Goal: Task Accomplishment & Management: Use online tool/utility

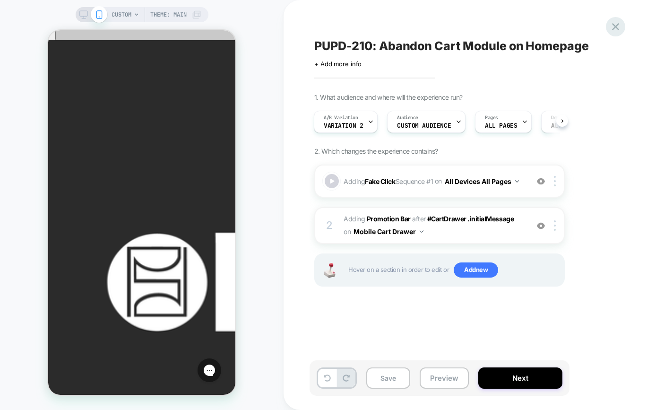
click at [621, 23] on icon at bounding box center [615, 26] width 13 height 13
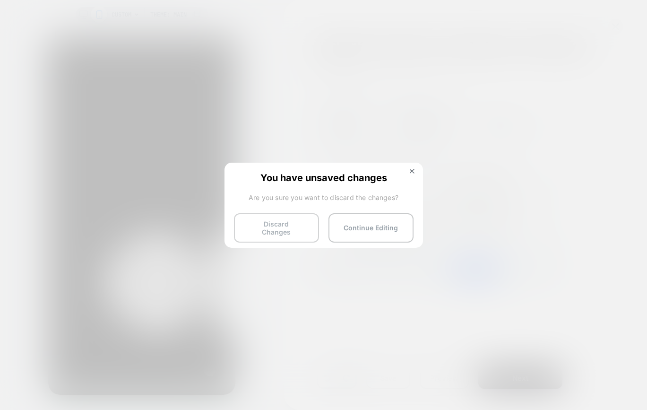
click at [313, 228] on button "Discard Changes" at bounding box center [276, 227] width 85 height 29
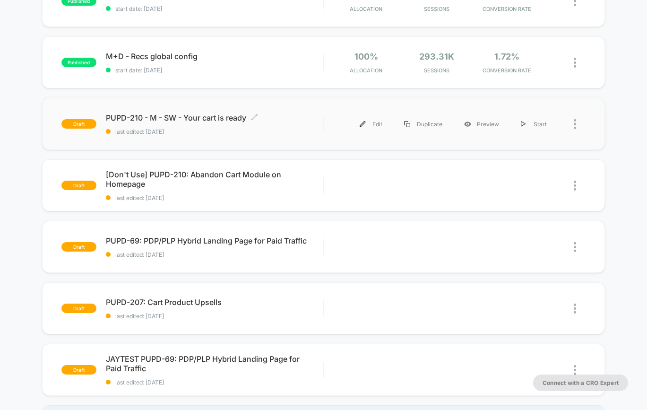
scroll to position [131, 0]
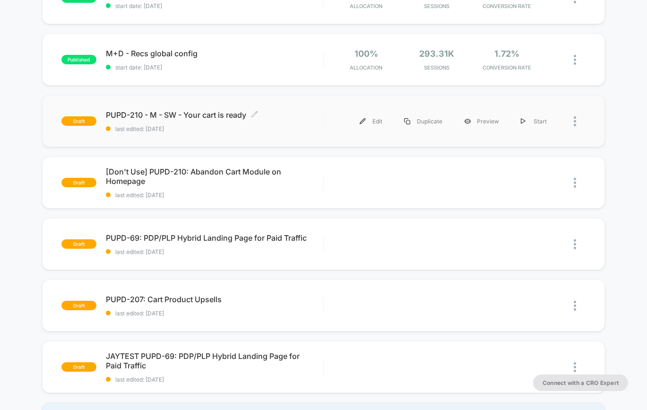
click at [297, 124] on div "PUPD-210 - M - SW - Your cart is ready Click to edit experience details Click t…" at bounding box center [214, 121] width 217 height 22
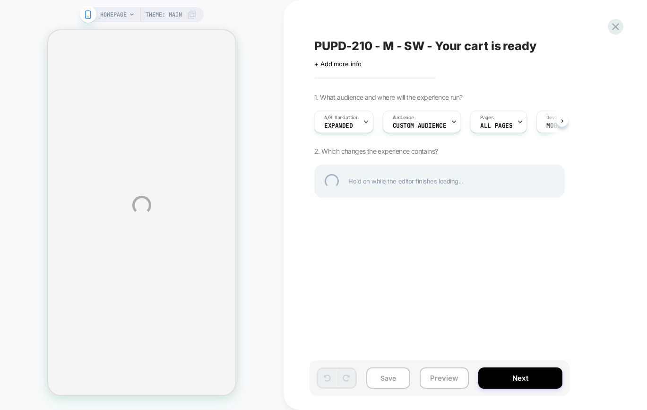
click at [360, 121] on div "HOMEPAGE Theme: MAIN PUPD-210 - M - SW - Your cart is ready Click to edit exper…" at bounding box center [323, 205] width 647 height 410
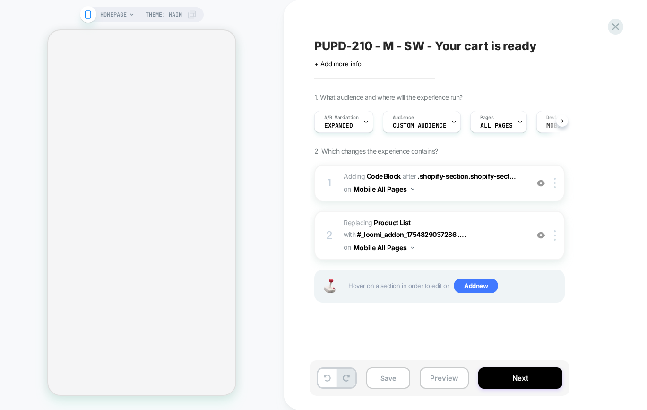
scroll to position [0, 0]
click at [366, 122] on icon at bounding box center [366, 122] width 6 height 6
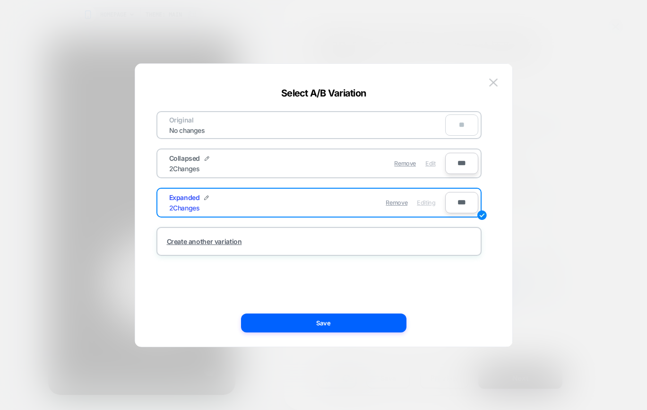
scroll to position [0, 0]
click at [428, 160] on span "Edit" at bounding box center [431, 163] width 10 height 7
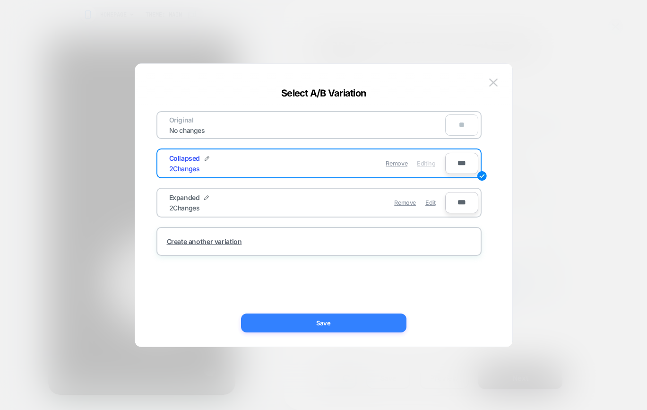
click at [363, 321] on button "Save" at bounding box center [323, 322] width 165 height 19
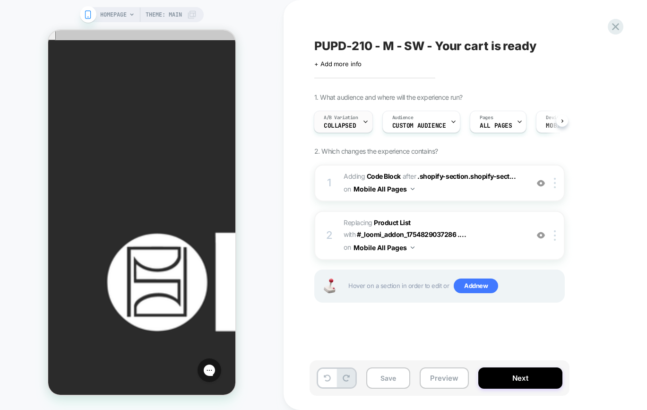
click at [363, 126] on div at bounding box center [366, 121] width 6 height 21
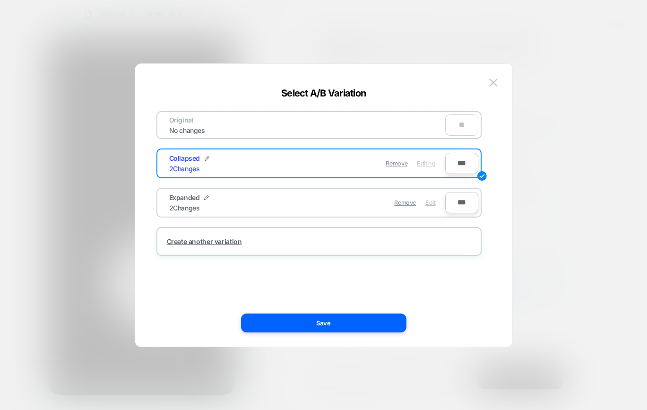
click at [431, 203] on span "Edit" at bounding box center [431, 202] width 10 height 7
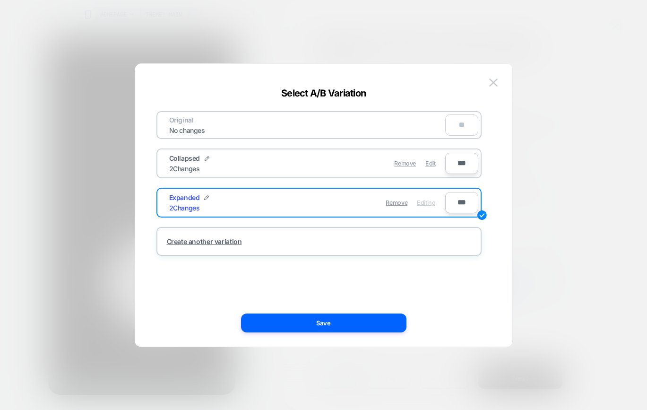
click at [326, 334] on div "Original No changes ** Collapsed 2 Changes Remove Edit *** Expanded 2 Changes R…" at bounding box center [323, 209] width 349 height 273
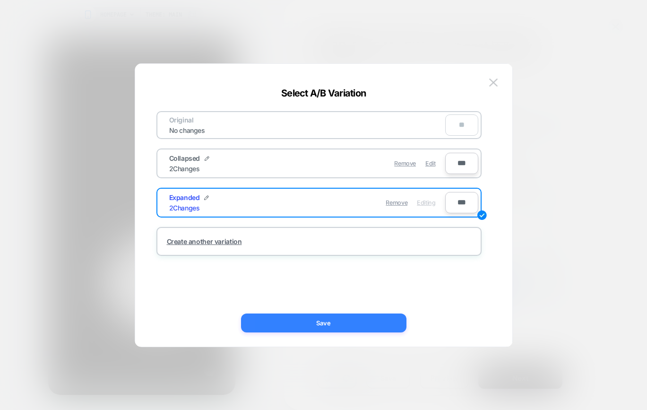
click at [328, 323] on button "Save" at bounding box center [323, 322] width 165 height 19
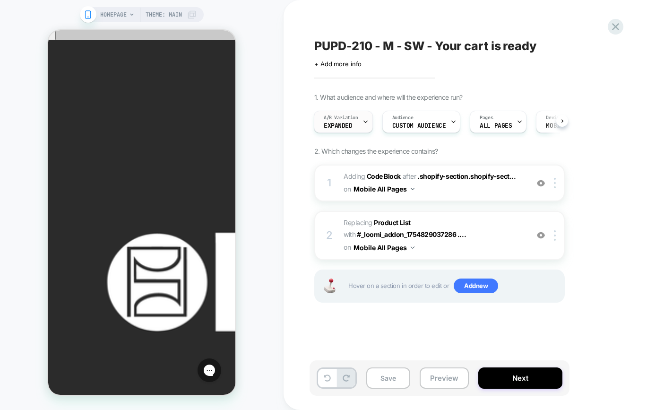
click at [363, 124] on div at bounding box center [366, 121] width 6 height 21
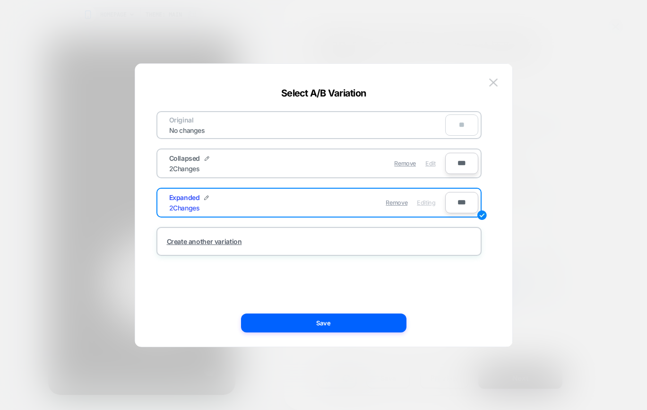
click at [435, 163] on span "Edit" at bounding box center [431, 163] width 10 height 7
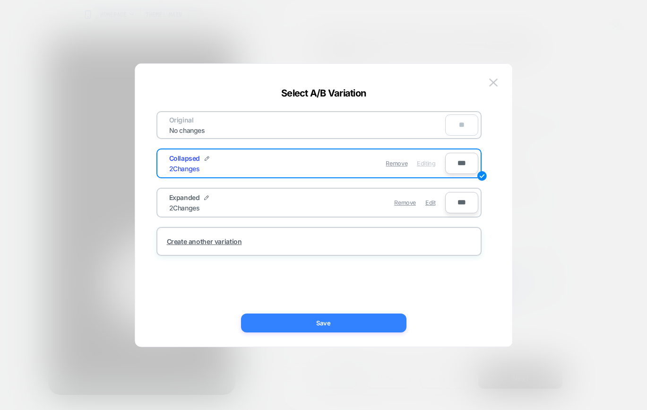
click at [319, 320] on button "Save" at bounding box center [323, 322] width 165 height 19
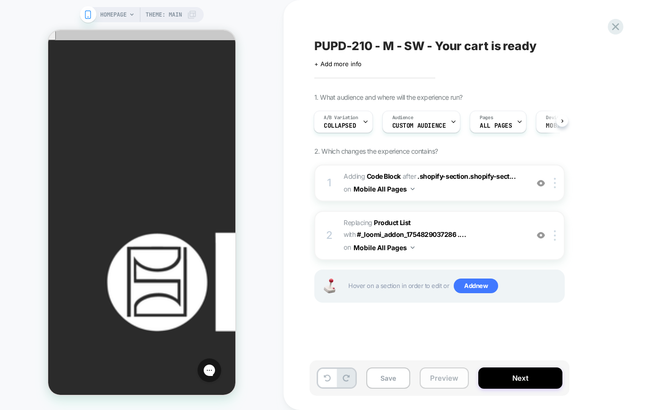
click at [460, 376] on button "Preview" at bounding box center [444, 377] width 49 height 21
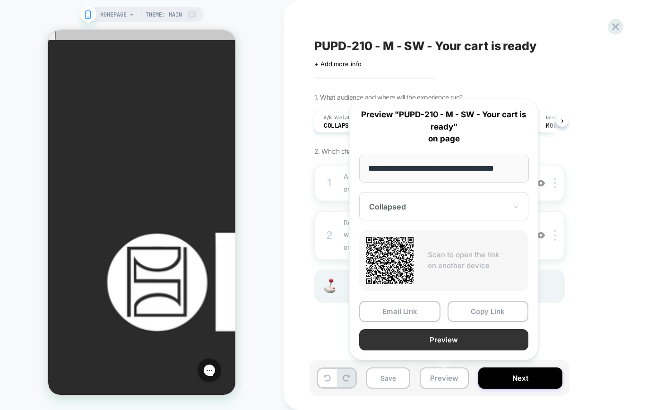
click at [464, 344] on button "Preview" at bounding box center [443, 339] width 169 height 21
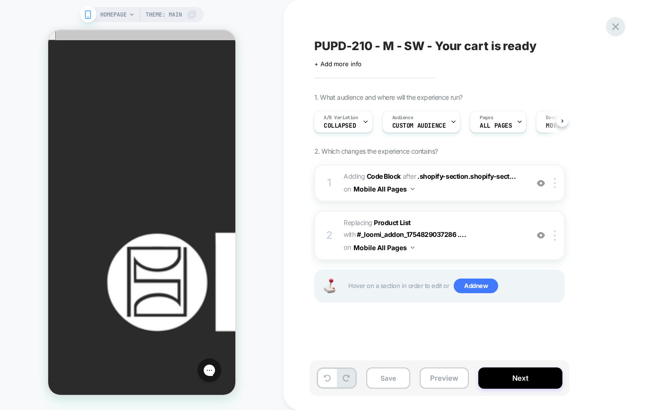
click at [617, 29] on icon at bounding box center [615, 26] width 7 height 7
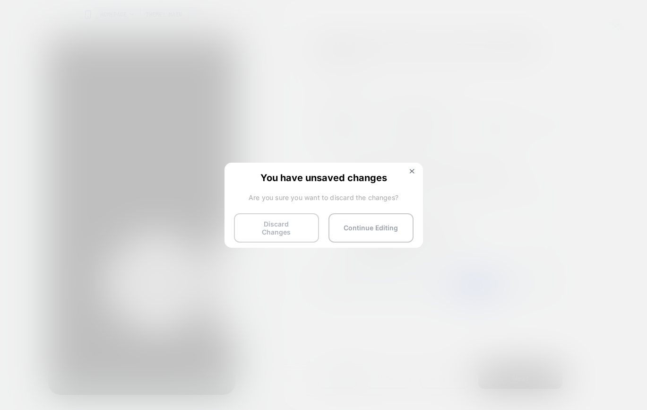
click at [289, 230] on button "Discard Changes" at bounding box center [276, 227] width 85 height 29
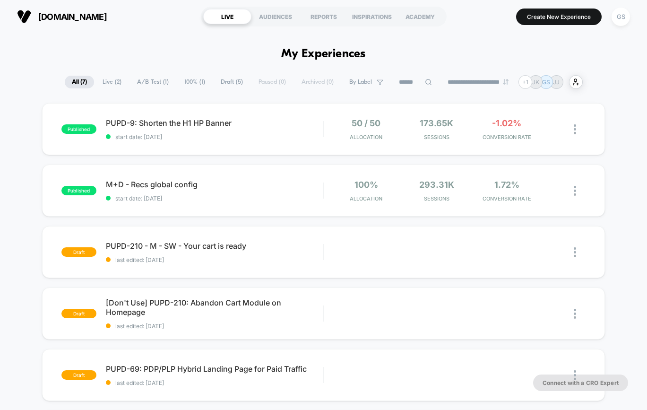
click at [34, 173] on div "published PUPD-9: Shorten the H1 HP Banner start date: [DATE] 50 / 50 Allocatio…" at bounding box center [323, 337] width 647 height 468
